Goal: Information Seeking & Learning: Learn about a topic

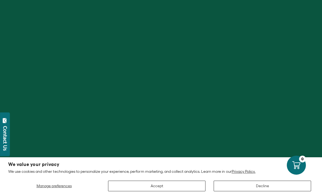
click at [171, 80] on div at bounding box center [161, 97] width 322 height 194
click at [165, 185] on button "Accept" at bounding box center [156, 186] width 97 height 11
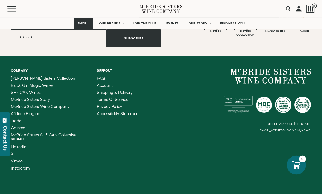
scroll to position [2207, 0]
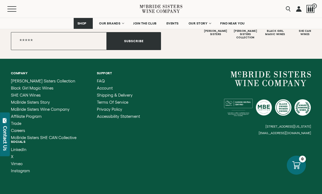
click at [19, 121] on span "Trade" at bounding box center [16, 123] width 10 height 5
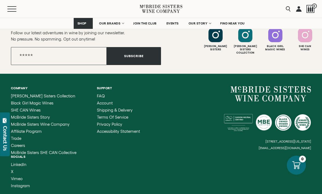
scroll to position [1743, 0]
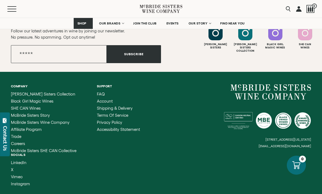
click at [19, 134] on span "Trade" at bounding box center [16, 136] width 10 height 5
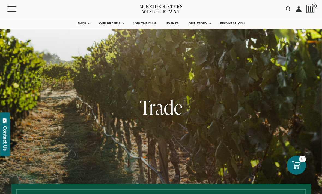
click at [156, 112] on span "Trade" at bounding box center [161, 107] width 43 height 26
click at [14, 15] on div "Menu" at bounding box center [73, 9] width 132 height 18
click at [13, 9] on span "Mobile Menu Trigger" at bounding box center [11, 9] width 9 height 1
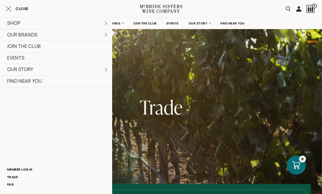
click at [158, 103] on span "Trade" at bounding box center [161, 107] width 43 height 26
click at [165, 109] on span "Trade" at bounding box center [161, 107] width 43 height 26
click at [14, 177] on link "Trade" at bounding box center [56, 177] width 112 height 7
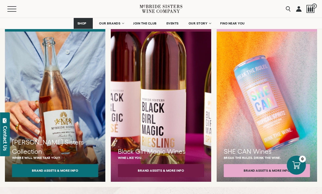
scroll to position [462, 0]
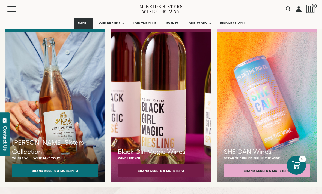
click at [64, 165] on button "Brand Assets & More Info" at bounding box center [55, 171] width 86 height 13
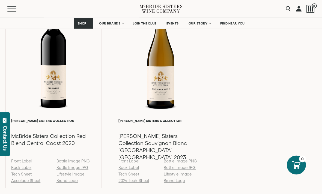
scroll to position [793, 0]
click at [23, 177] on link "Tech Sheet" at bounding box center [21, 174] width 20 height 5
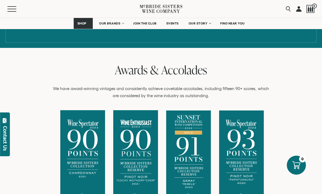
scroll to position [342, 0]
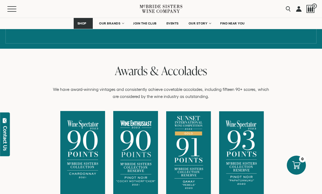
click at [116, 26] on link "OUR BRANDS" at bounding box center [110, 23] width 31 height 11
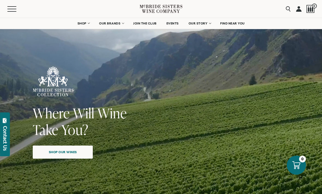
click at [73, 153] on span "Shop our wines" at bounding box center [62, 152] width 47 height 11
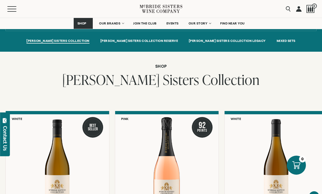
scroll to position [384, 0]
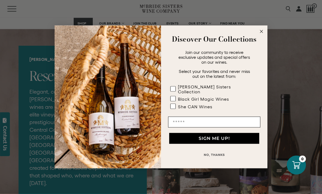
click at [261, 35] on circle "Close dialog" at bounding box center [261, 32] width 6 height 6
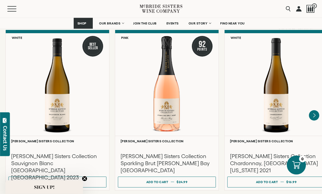
scroll to position [462, 0]
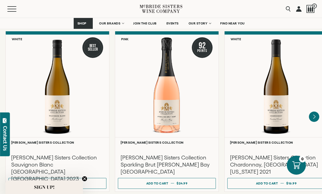
click at [313, 113] on icon "Next" at bounding box center [314, 117] width 10 height 10
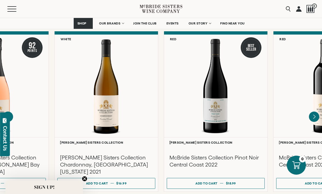
click at [313, 113] on icon "Next" at bounding box center [314, 117] width 10 height 10
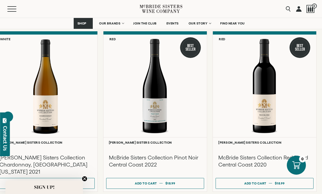
click at [273, 90] on div at bounding box center [264, 86] width 103 height 103
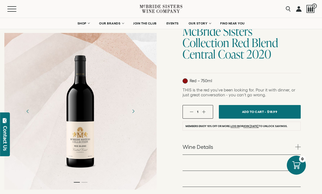
scroll to position [64, 0]
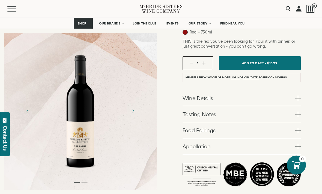
click at [297, 101] on span at bounding box center [297, 98] width 5 height 5
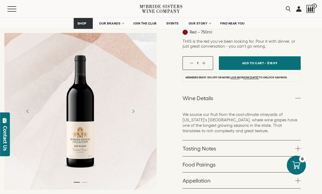
click at [232, 149] on link "Tasting Notes" at bounding box center [241, 149] width 118 height 16
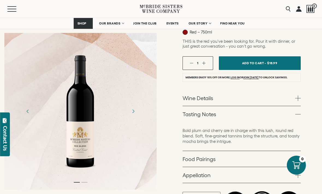
click at [229, 175] on link "Appellation" at bounding box center [241, 175] width 118 height 16
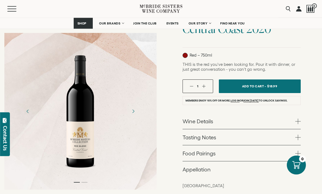
scroll to position [0, 0]
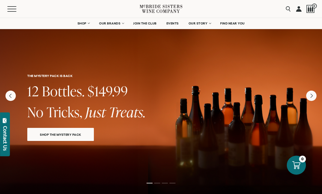
click at [85, 23] on span "SHOP" at bounding box center [81, 24] width 9 height 4
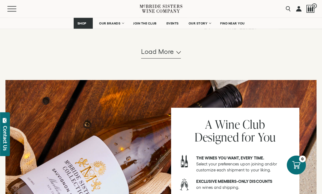
scroll to position [613, 0]
click at [165, 55] on span "Load more" at bounding box center [157, 51] width 33 height 9
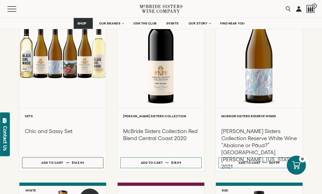
scroll to position [841, 0]
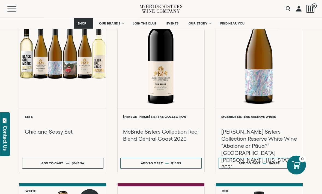
click at [155, 118] on div "**********" at bounding box center [161, 141] width 87 height 64
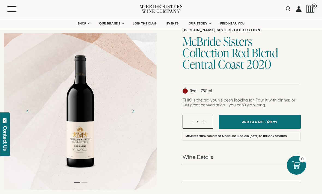
scroll to position [43, 0]
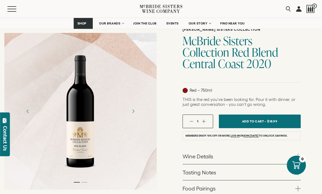
click at [262, 158] on link "Wine Details" at bounding box center [241, 157] width 118 height 16
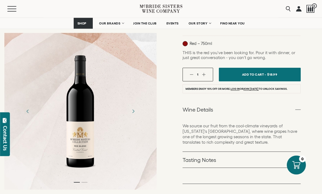
scroll to position [94, 0]
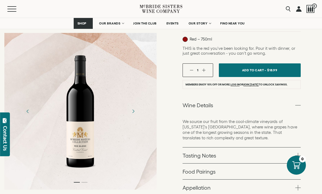
click at [225, 159] on link "Tasting Notes" at bounding box center [241, 156] width 118 height 16
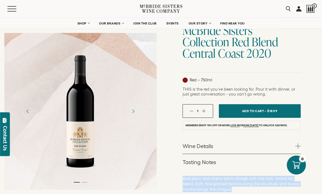
scroll to position [0, 0]
